Goal: Information Seeking & Learning: Learn about a topic

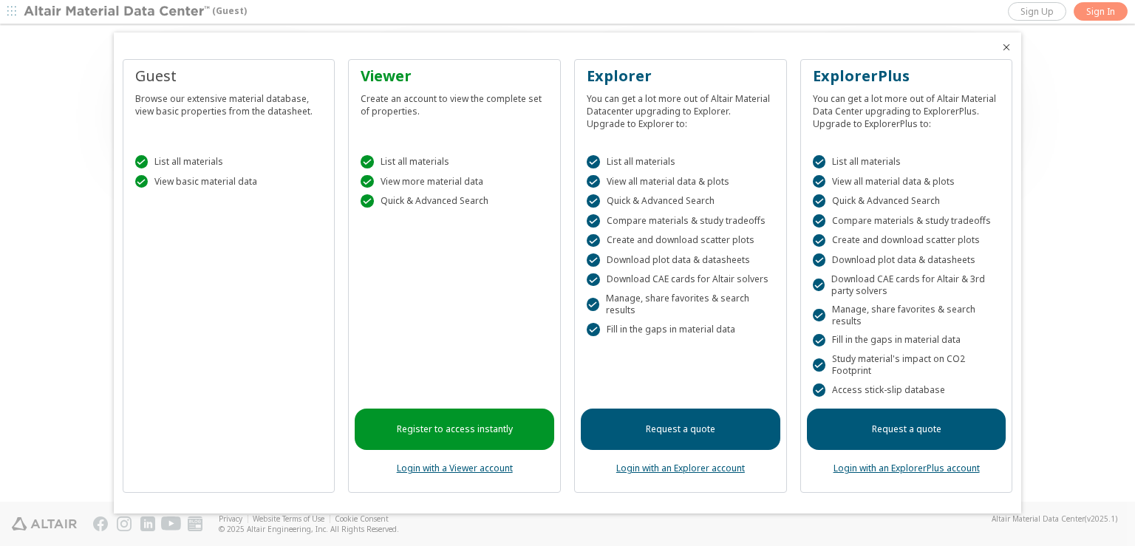
click at [1005, 50] on icon "Close" at bounding box center [1007, 47] width 12 height 12
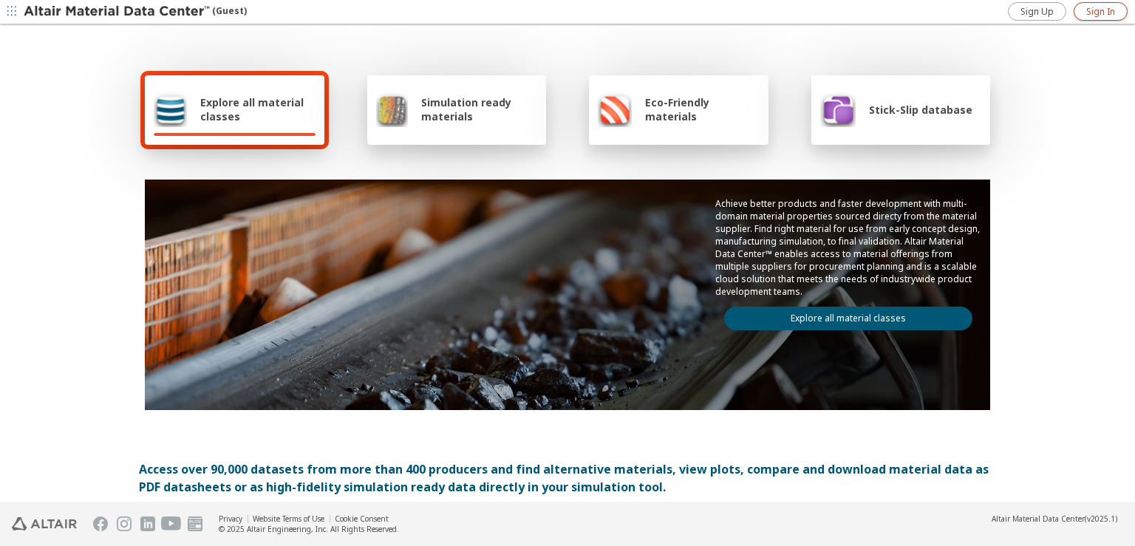
click at [1097, 10] on span "Sign In" at bounding box center [1100, 12] width 29 height 12
click at [904, 314] on link "Explore all material classes" at bounding box center [848, 319] width 248 height 24
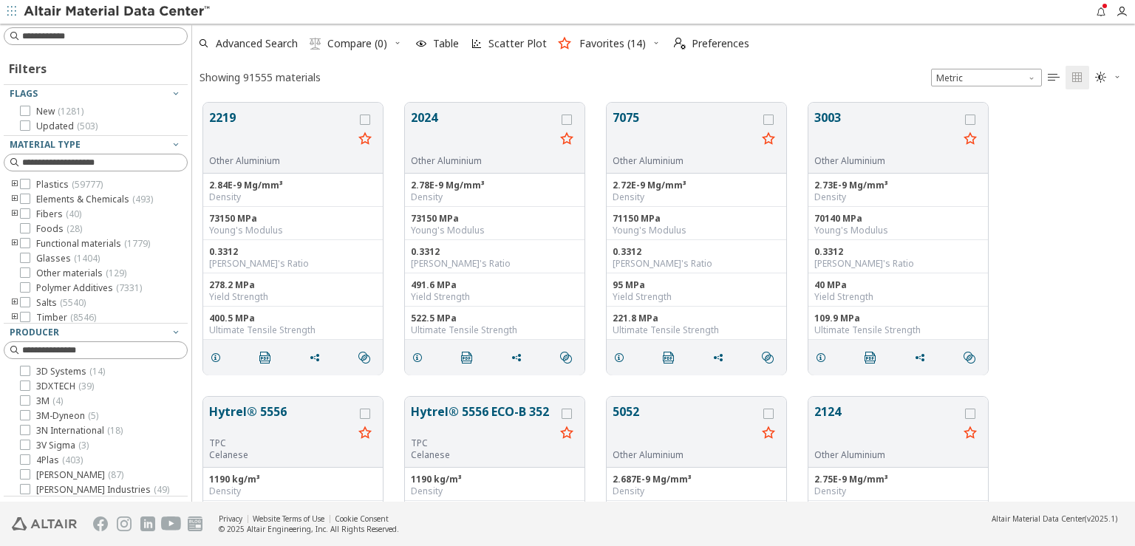
scroll to position [18, 0]
click at [13, 296] on icon "toogle group" at bounding box center [15, 299] width 10 height 12
click at [46, 293] on icon at bounding box center [47, 298] width 10 height 10
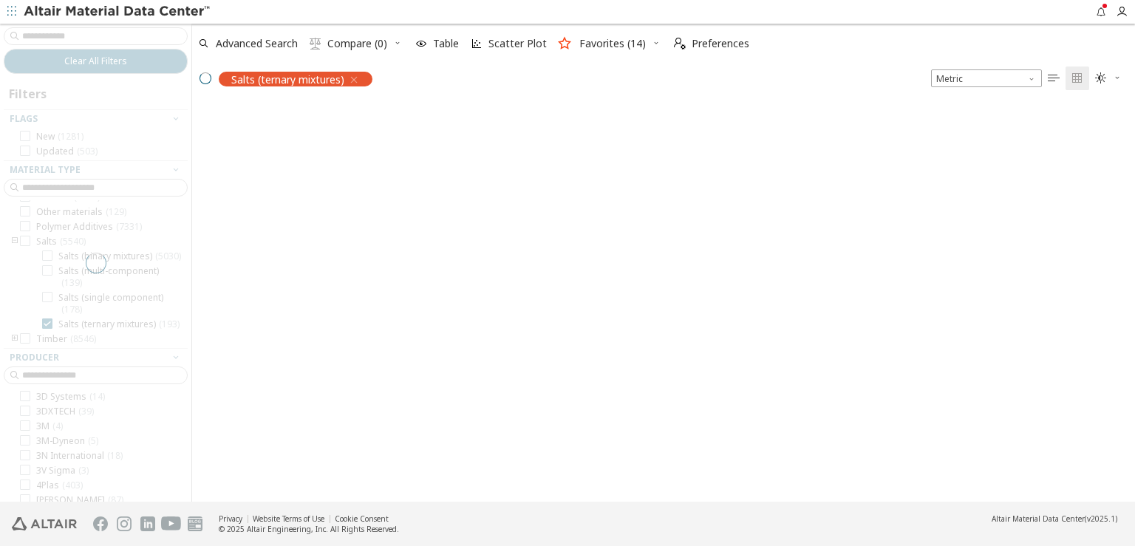
scroll to position [13, 13]
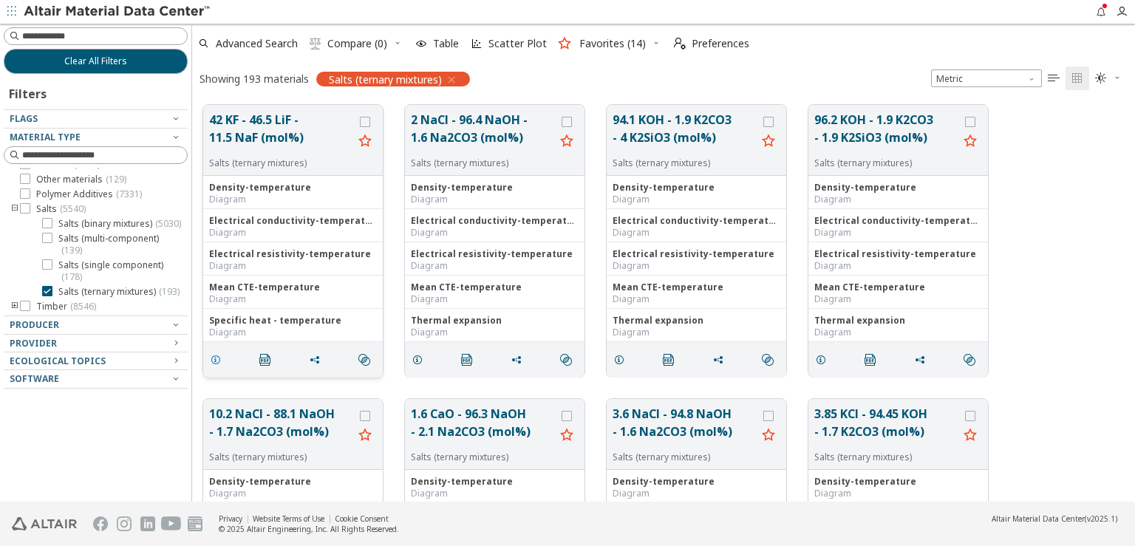
click at [213, 360] on icon "grid" at bounding box center [216, 360] width 12 height 12
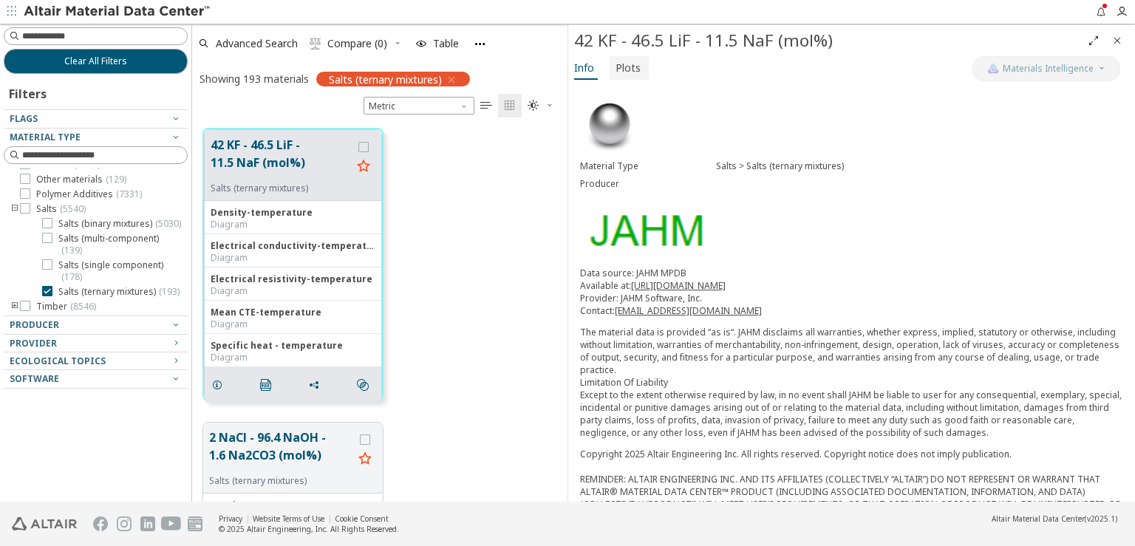
click at [633, 73] on span "Plots" at bounding box center [628, 68] width 25 height 24
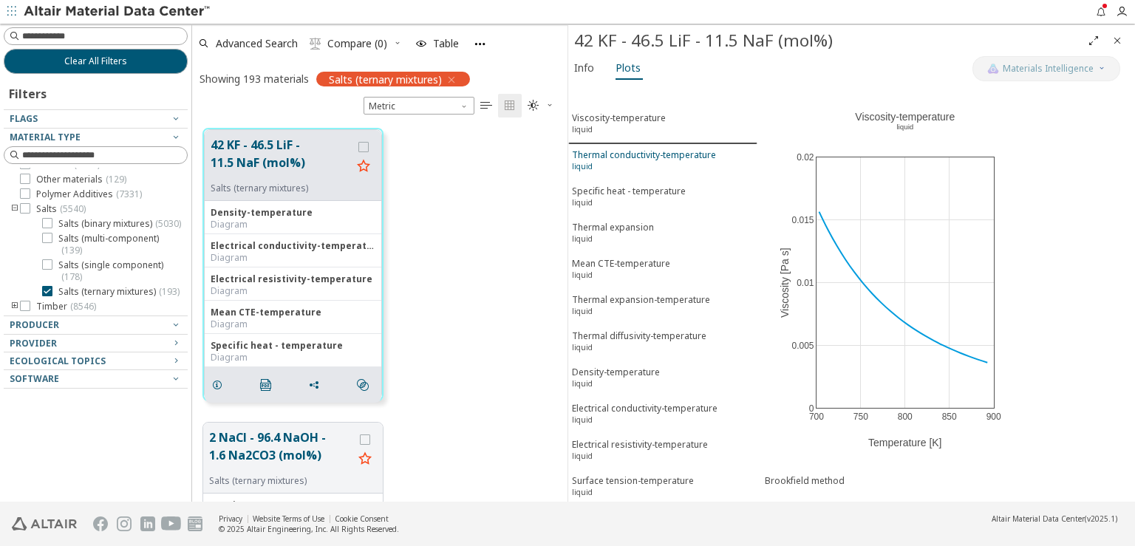
click at [610, 149] on div "Thermal conductivity-temperature liquid" at bounding box center [644, 162] width 144 height 27
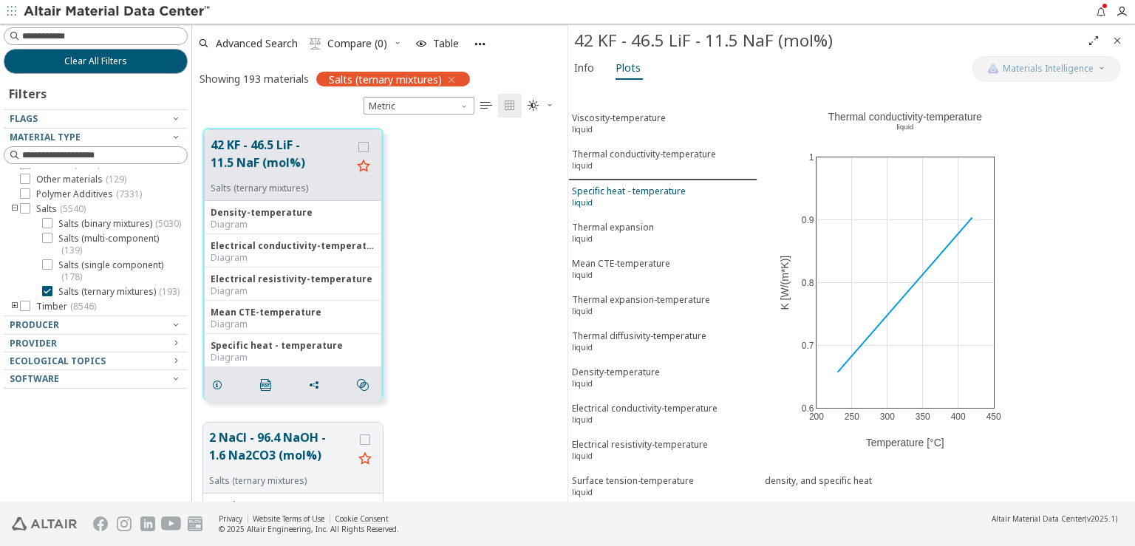
click at [616, 185] on div "Specific heat - temperature liquid" at bounding box center [629, 198] width 114 height 27
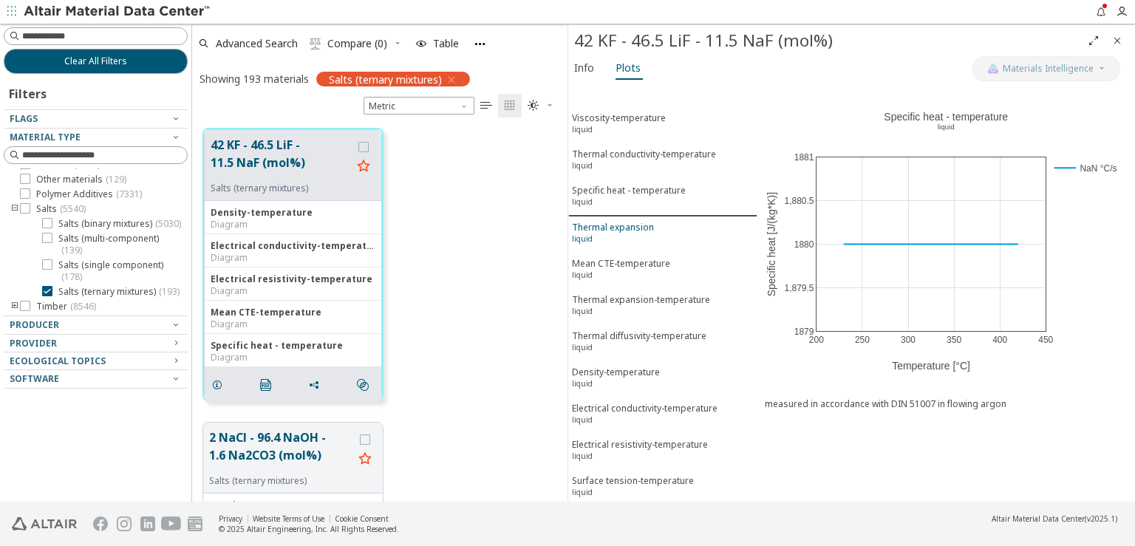
click at [624, 227] on div "Thermal expansion liquid" at bounding box center [613, 234] width 82 height 27
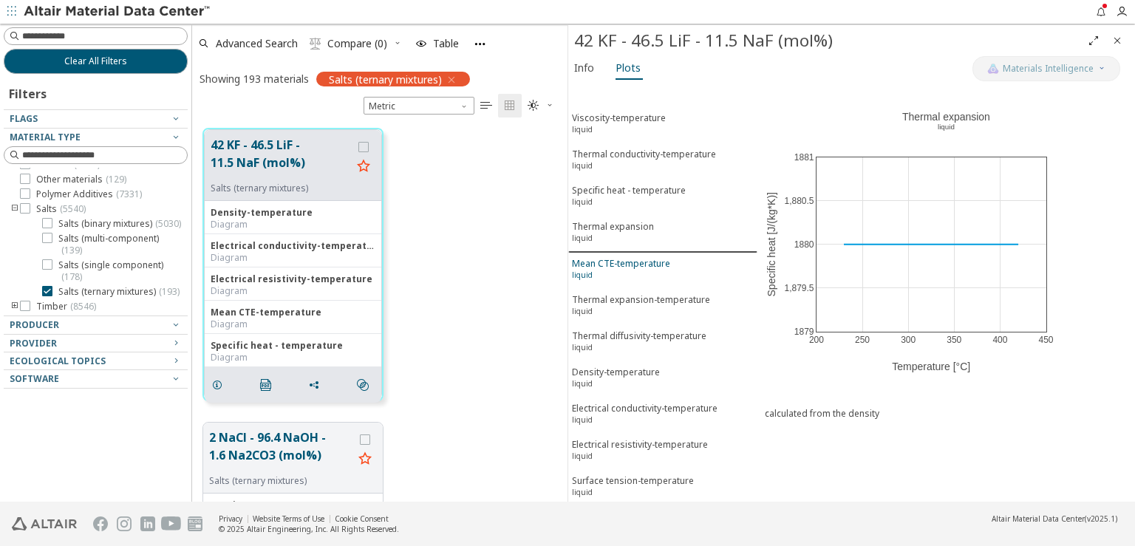
click at [625, 257] on div "Mean CTE-temperature liquid" at bounding box center [621, 270] width 98 height 27
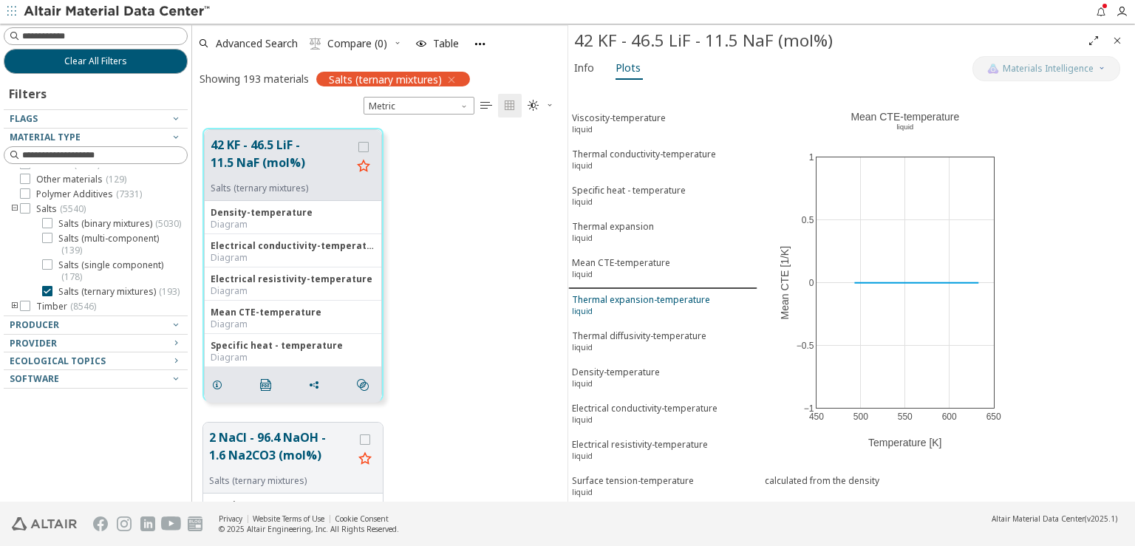
click at [629, 293] on div "Thermal expansion-temperature liquid" at bounding box center [641, 306] width 138 height 27
click at [629, 330] on div "Thermal diffusivity-temperature liquid" at bounding box center [639, 343] width 134 height 27
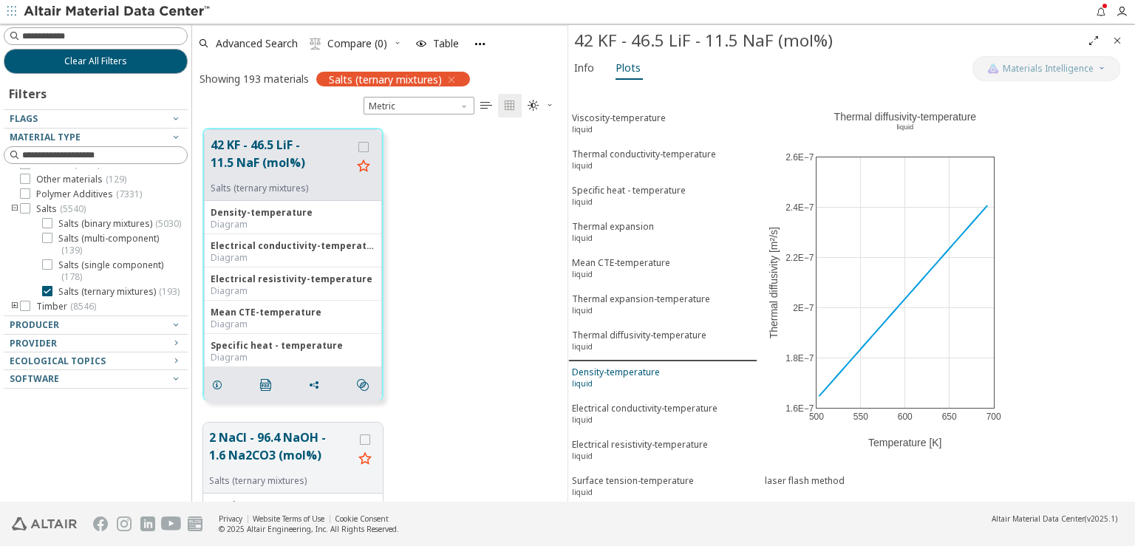
click at [629, 366] on div "Density-temperature liquid" at bounding box center [616, 379] width 88 height 27
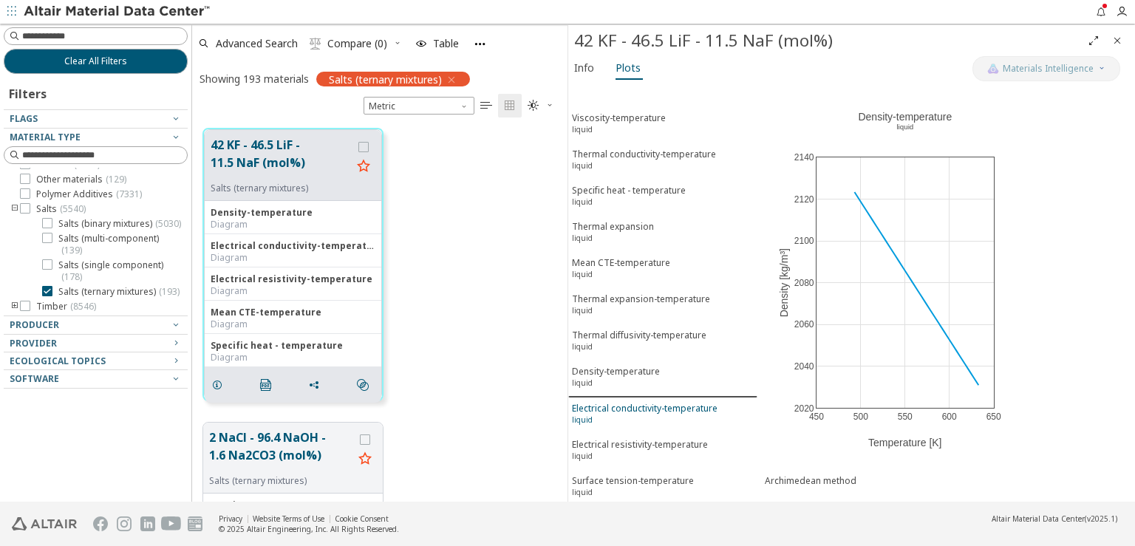
click at [632, 402] on div "Electrical conductivity-temperature liquid" at bounding box center [645, 415] width 146 height 27
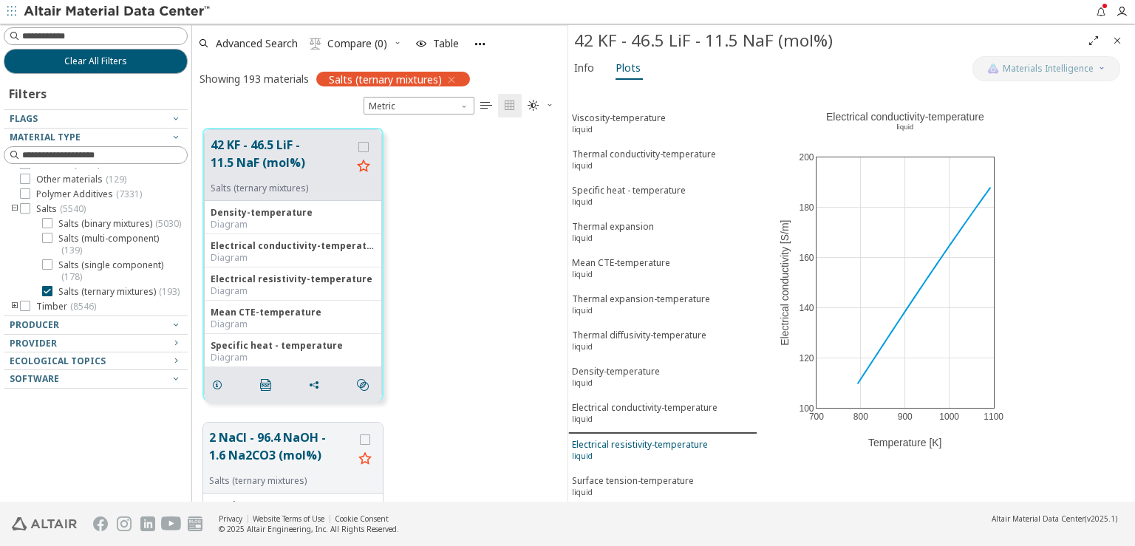
click at [632, 438] on div "Electrical resistivity-temperature liquid" at bounding box center [640, 451] width 136 height 27
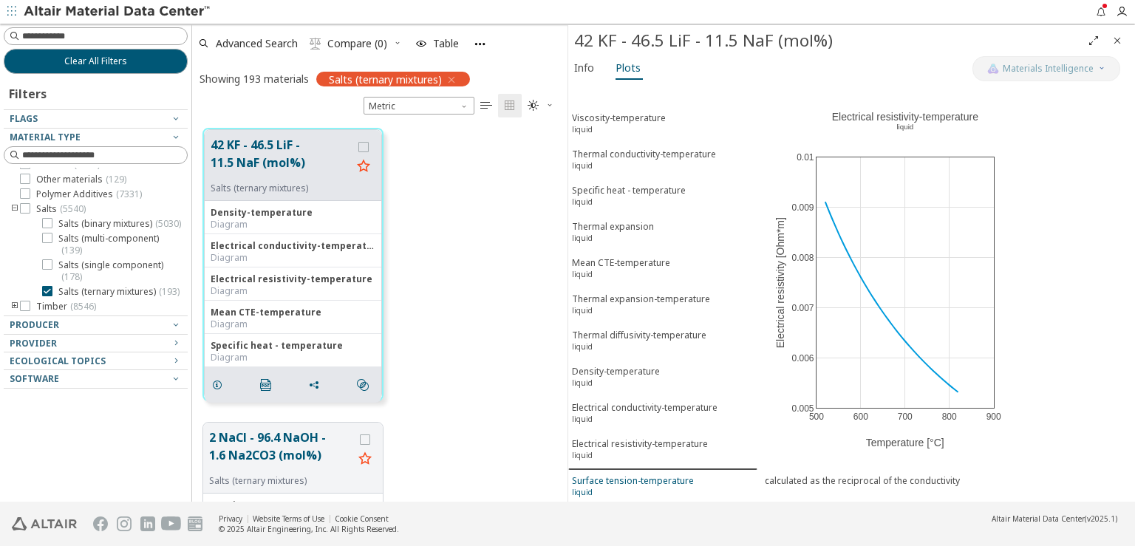
click at [629, 474] on div "Surface tension-temperature liquid" at bounding box center [633, 487] width 122 height 27
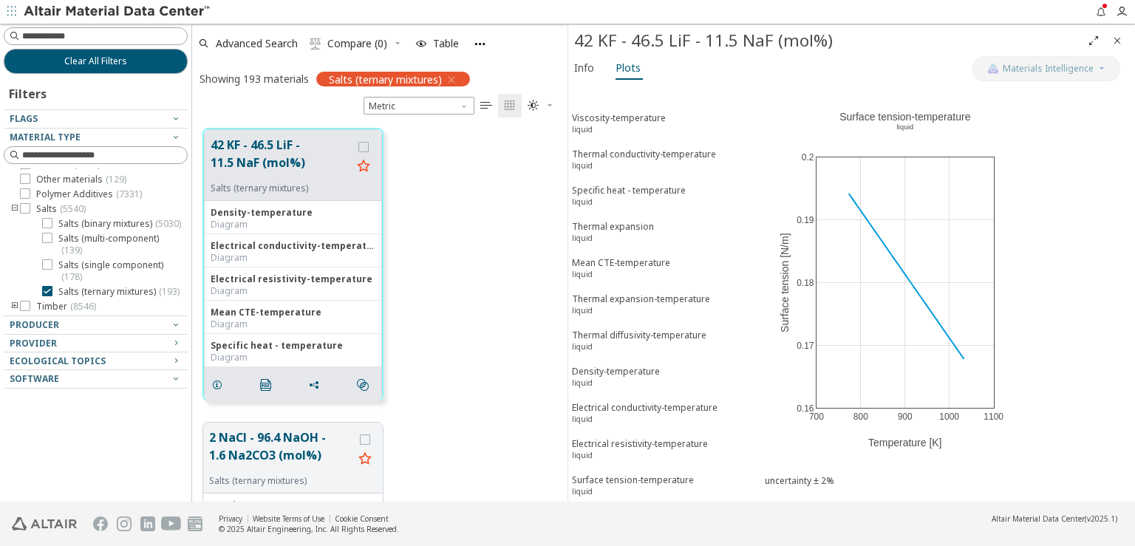
click at [1122, 40] on icon "Close" at bounding box center [1117, 41] width 12 height 12
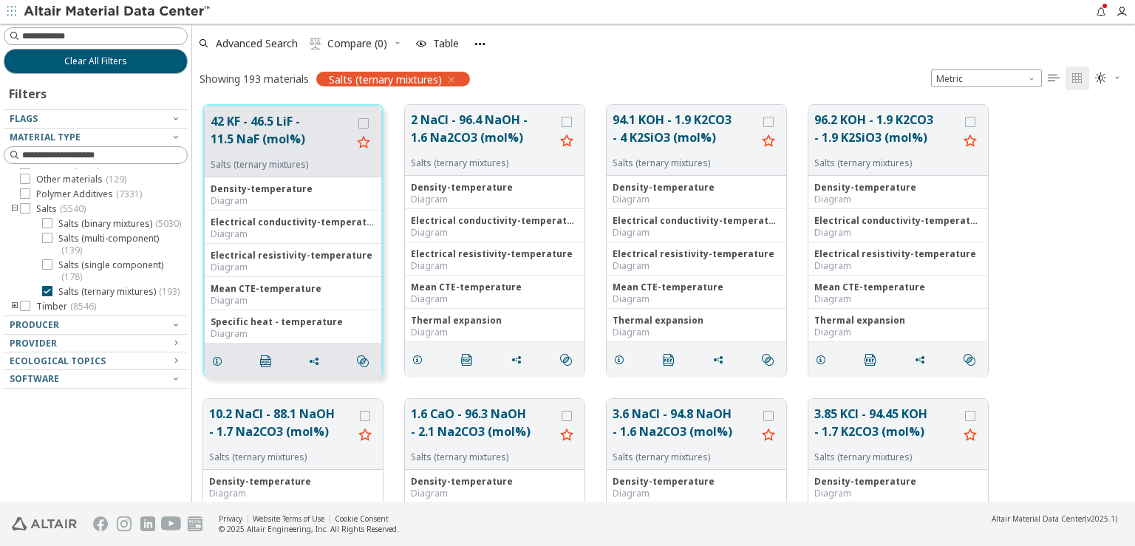
scroll to position [396, 930]
click at [449, 82] on icon "button" at bounding box center [452, 80] width 12 height 12
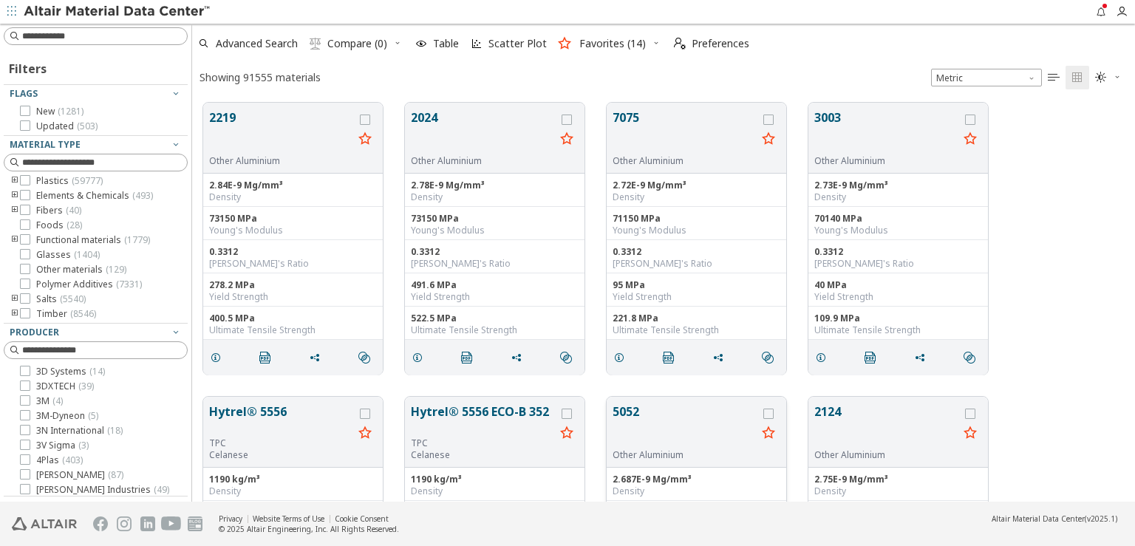
scroll to position [398, 930]
